Goal: Transaction & Acquisition: Obtain resource

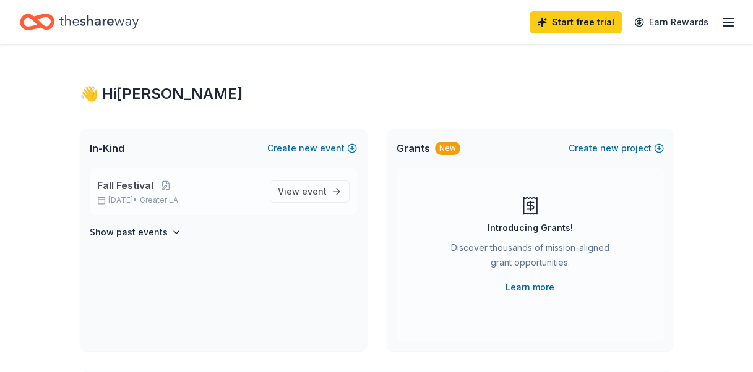
click at [136, 189] on span "Fall Festival" at bounding box center [125, 185] width 56 height 15
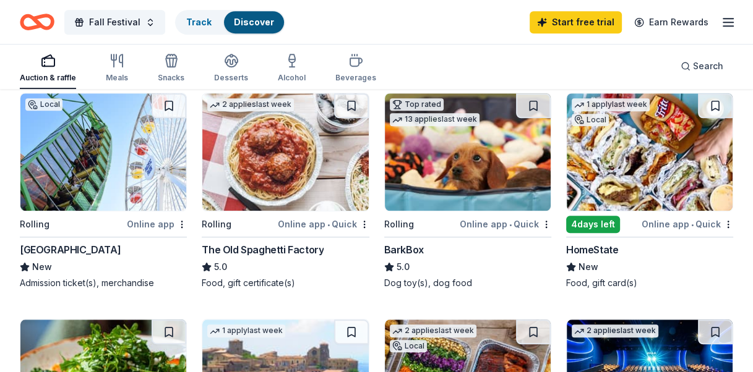
scroll to position [742, 0]
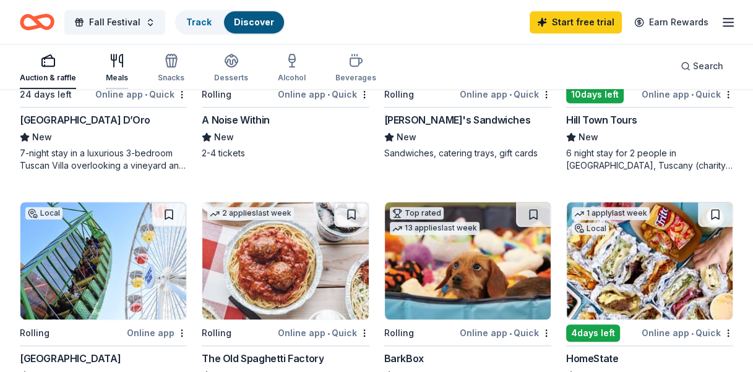
click at [114, 69] on div "Meals" at bounding box center [117, 68] width 22 height 30
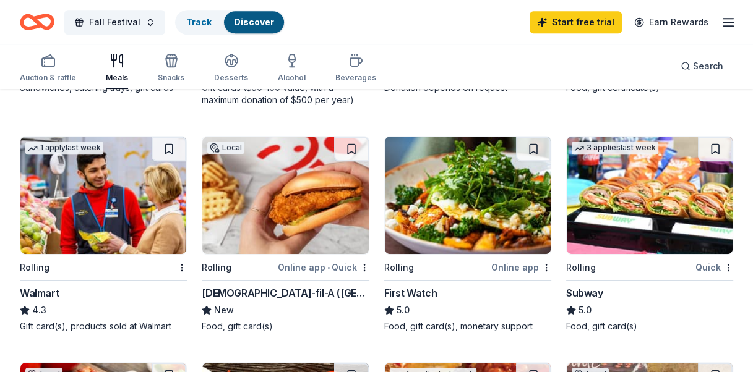
scroll to position [619, 0]
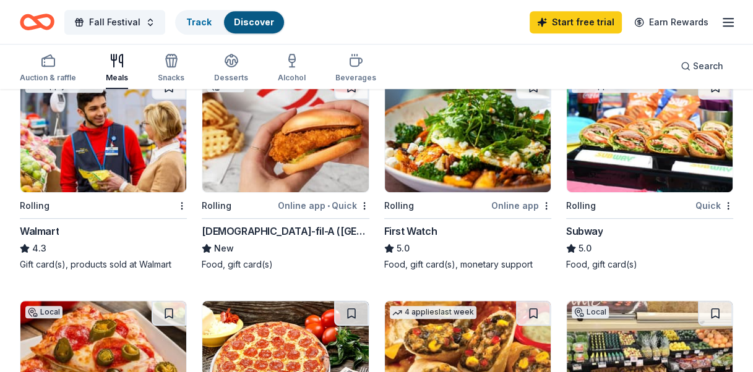
click at [258, 181] on img at bounding box center [285, 134] width 166 height 118
click at [641, 170] on img at bounding box center [650, 134] width 166 height 118
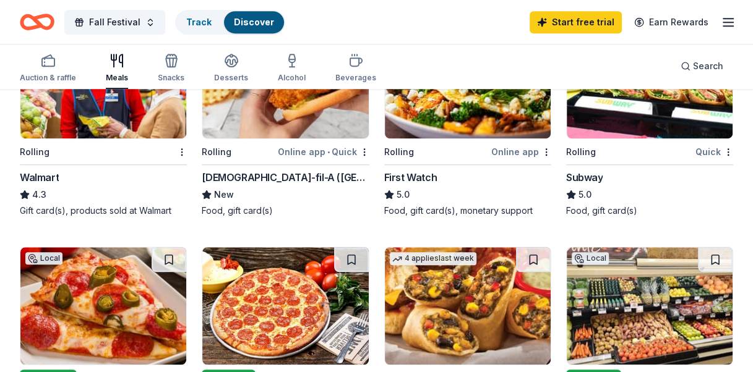
scroll to position [680, 0]
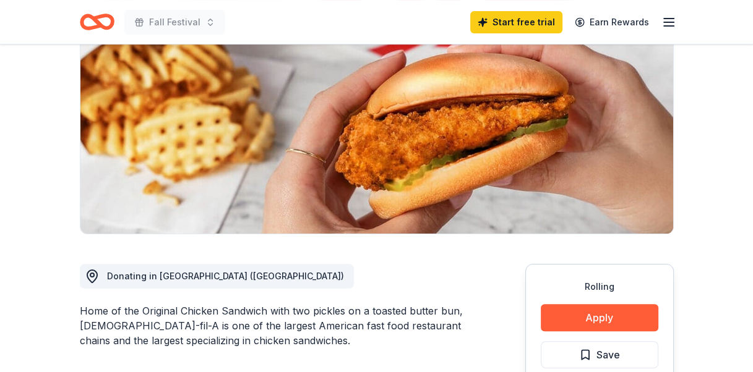
scroll to position [186, 0]
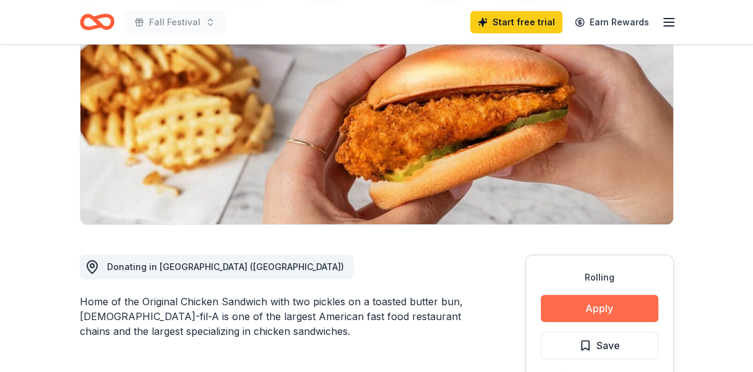
click at [586, 295] on button "Apply" at bounding box center [600, 308] width 118 height 27
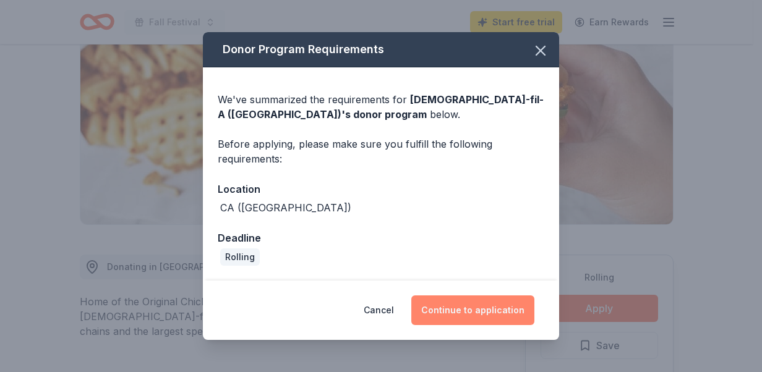
click at [492, 312] on button "Continue to application" at bounding box center [472, 311] width 123 height 30
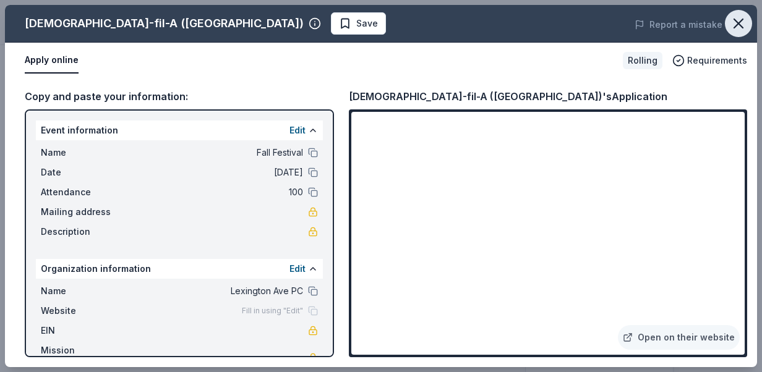
click at [737, 20] on icon "button" at bounding box center [738, 23] width 17 height 17
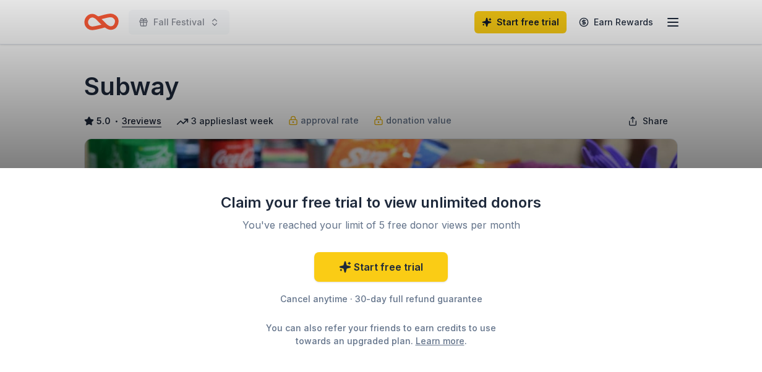
click at [604, 140] on div "Claim your free trial to view unlimited donors You've reached your limit of 5 f…" at bounding box center [381, 186] width 762 height 372
